Goal: Information Seeking & Learning: Learn about a topic

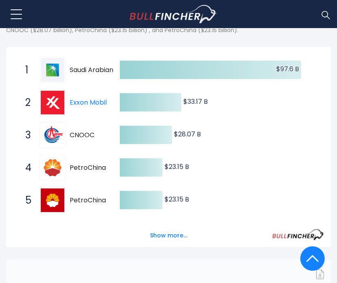
scroll to position [114, 0]
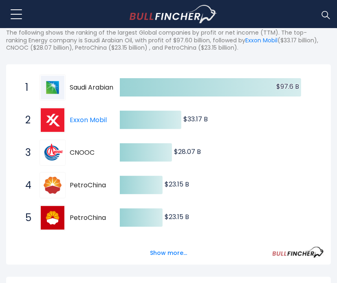
click at [89, 97] on div "1 Saudi Arabian Oil [DOMAIN_NAME]" at bounding box center [76, 87] width 110 height 26
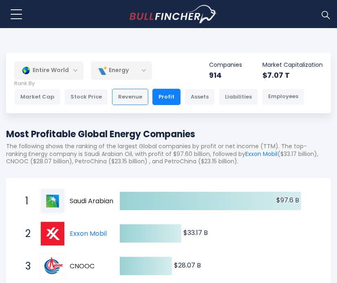
click at [118, 99] on div "Revenue" at bounding box center [130, 97] width 36 height 16
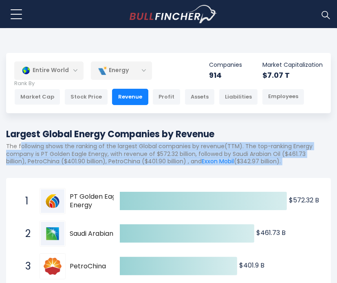
drag, startPoint x: 19, startPoint y: 148, endPoint x: 125, endPoint y: 172, distance: 109.0
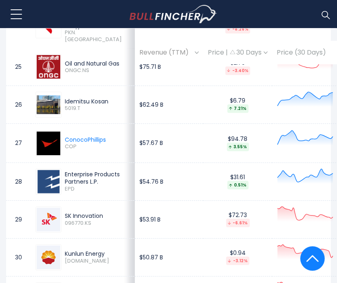
scroll to position [1312, 0]
